Goal: Find contact information: Find contact information

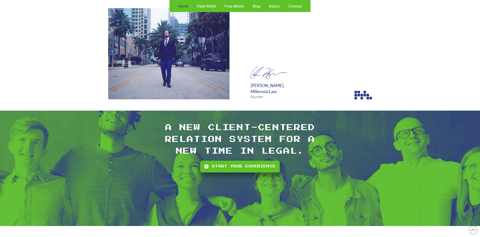
scroll to position [1427, 0]
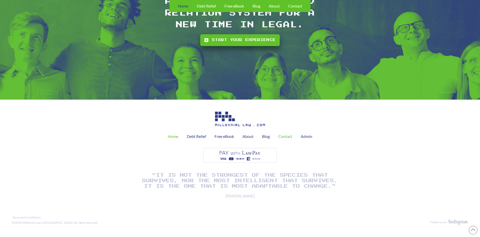
click at [289, 137] on span "Contact" at bounding box center [285, 136] width 14 height 4
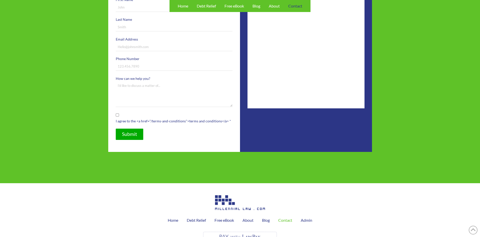
scroll to position [255, 0]
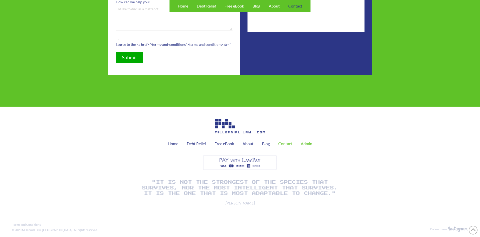
click at [308, 143] on span "Admin" at bounding box center [307, 144] width 12 height 4
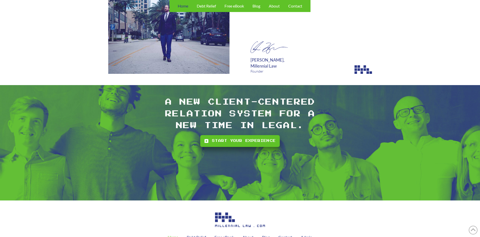
scroll to position [1427, 0]
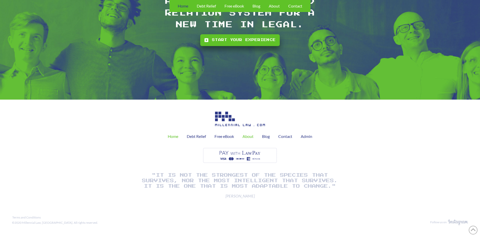
click at [252, 135] on span "About" at bounding box center [248, 136] width 11 height 4
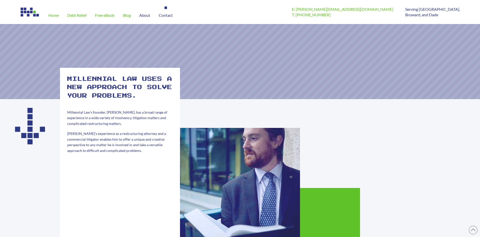
click at [173, 17] on span "Contact" at bounding box center [166, 15] width 14 height 4
